Goal: Find specific page/section: Find specific page/section

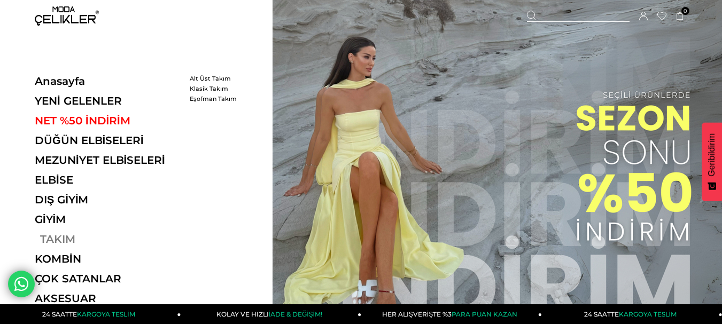
click at [46, 237] on link "TAKIM" at bounding box center [108, 239] width 147 height 13
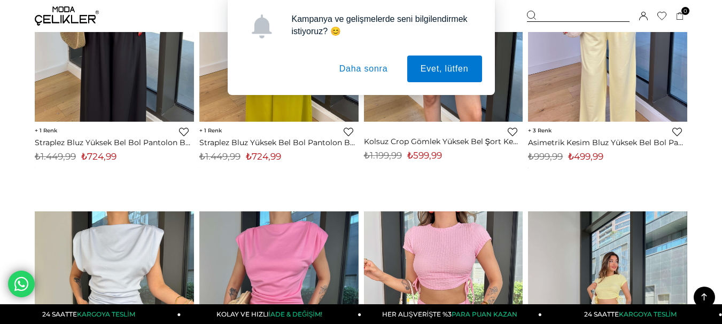
scroll to position [1418, 0]
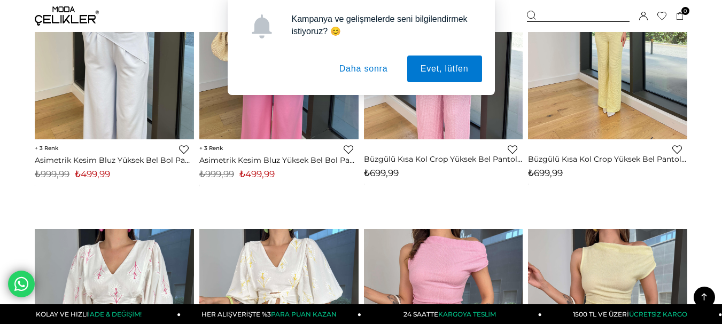
click at [362, 73] on button "Daha sonra" at bounding box center [363, 69] width 75 height 27
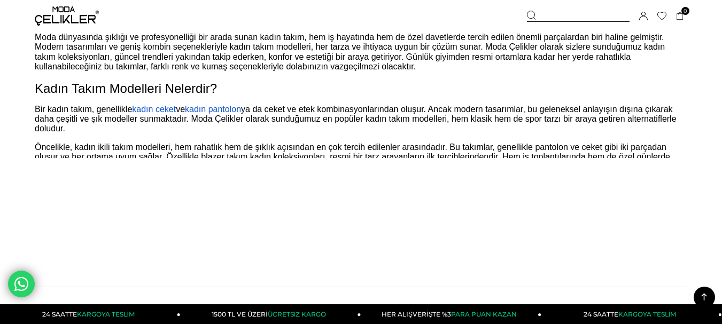
scroll to position [5928, 0]
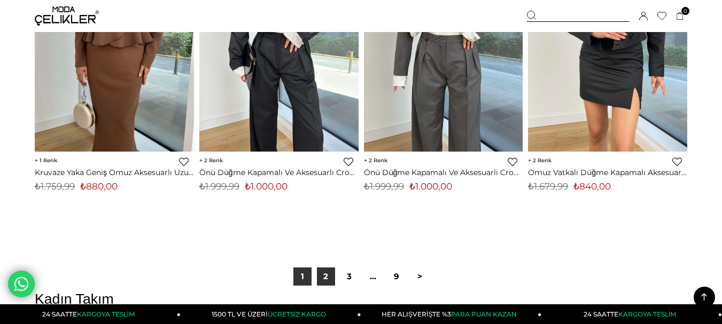
click at [326, 277] on link "2" at bounding box center [326, 277] width 18 height 18
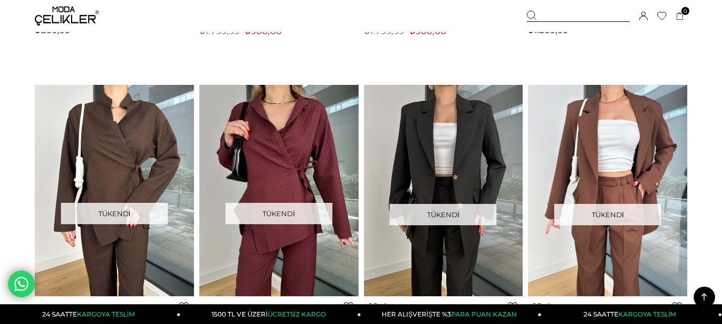
scroll to position [4254, 0]
